Goal: Check status

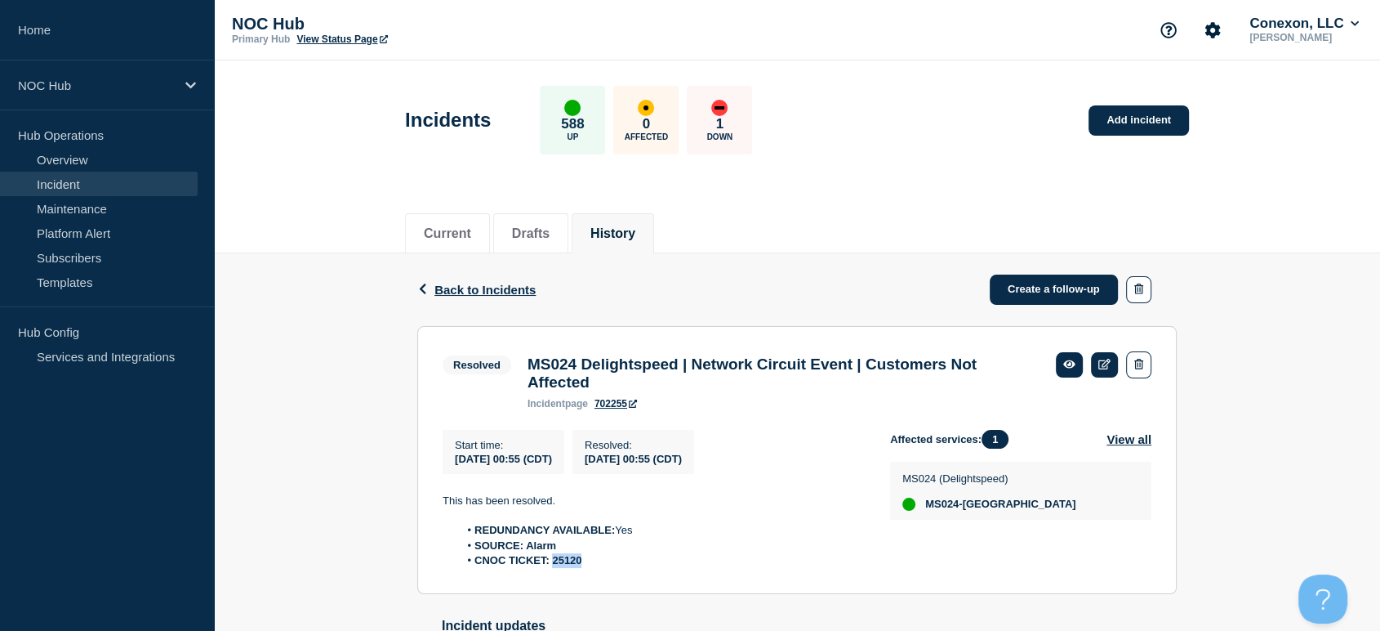
click at [88, 191] on link "Incident" at bounding box center [99, 184] width 198 height 25
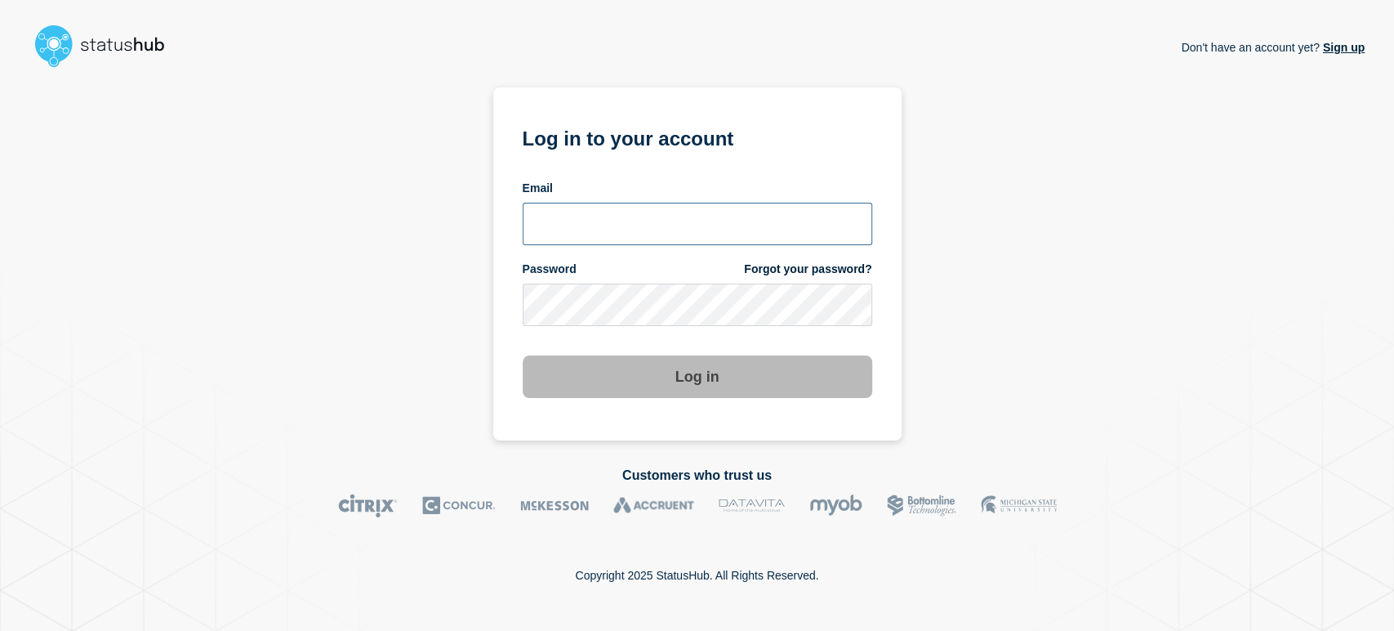
click at [539, 227] on input "email input" at bounding box center [698, 224] width 350 height 42
click at [674, 221] on input "email input" at bounding box center [698, 224] width 350 height 42
type input "[PERSON_NAME][EMAIL_ADDRESS][PERSON_NAME][DOMAIN_NAME]"
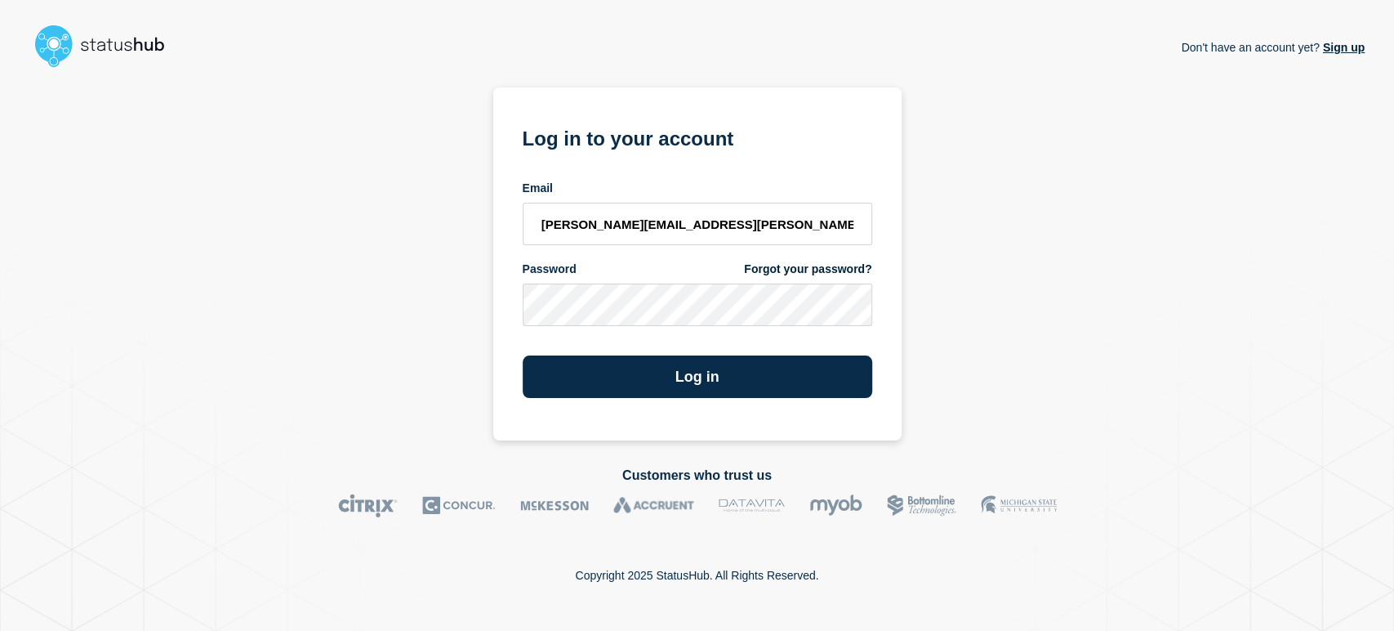
click at [523, 355] on button "Log in" at bounding box center [698, 376] width 350 height 42
